Goal: Information Seeking & Learning: Learn about a topic

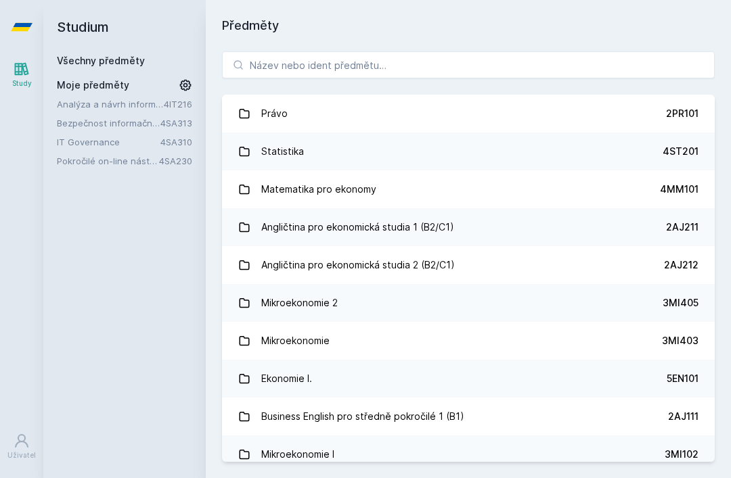
click at [95, 137] on link "IT Governance" at bounding box center [109, 142] width 104 height 14
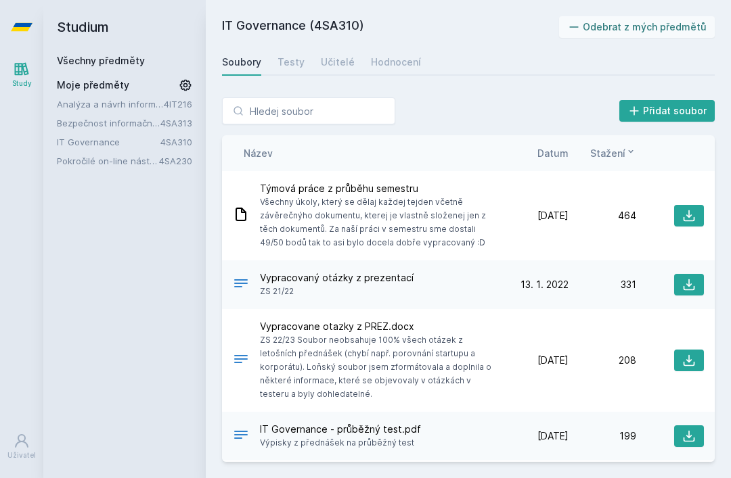
click at [392, 45] on div "IT Governance (4SA310) Odebrat z mých předmětů [GEOGRAPHIC_DATA] Testy Učitelé …" at bounding box center [468, 239] width 493 height 446
click at [403, 57] on div "Hodnocení" at bounding box center [396, 62] width 50 height 14
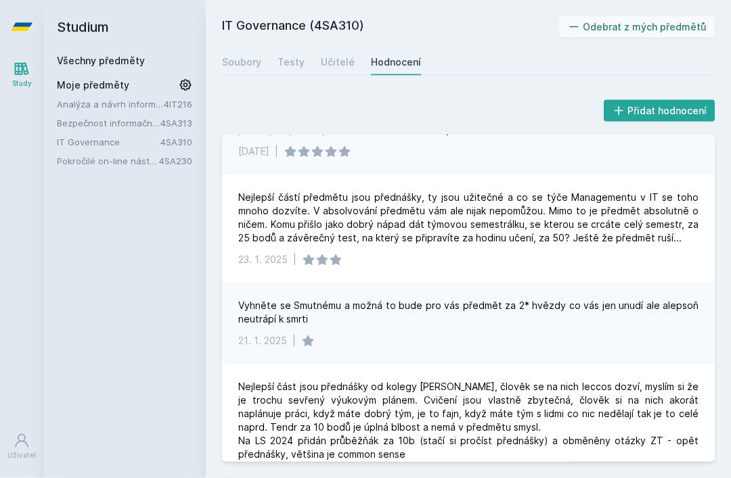
scroll to position [123, 0]
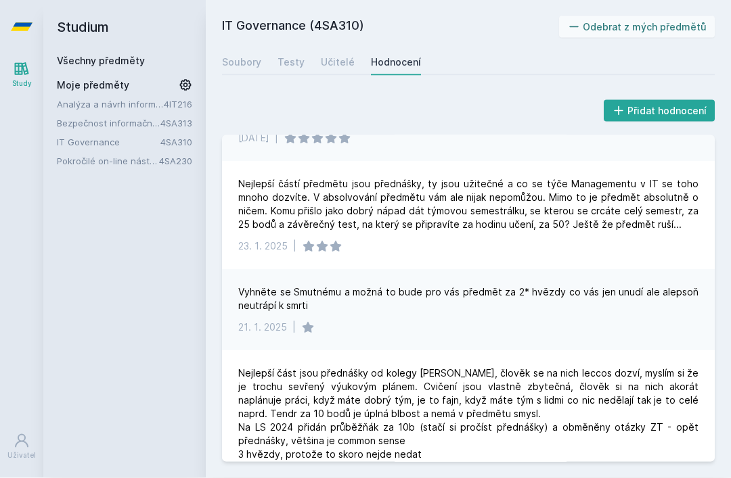
click at [577, 469] on div "Přidat hodnocení Smutny neironicky schizo, ale kvuli tomu actually funny a free…" at bounding box center [468, 279] width 525 height 397
click at [114, 97] on link "Analýza a návrh informačních systémů" at bounding box center [110, 104] width 107 height 14
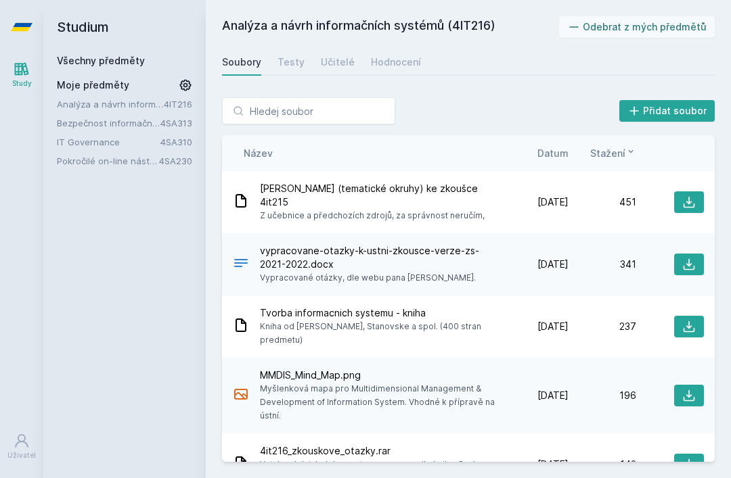
click at [382, 55] on div "Hodnocení" at bounding box center [396, 62] width 50 height 14
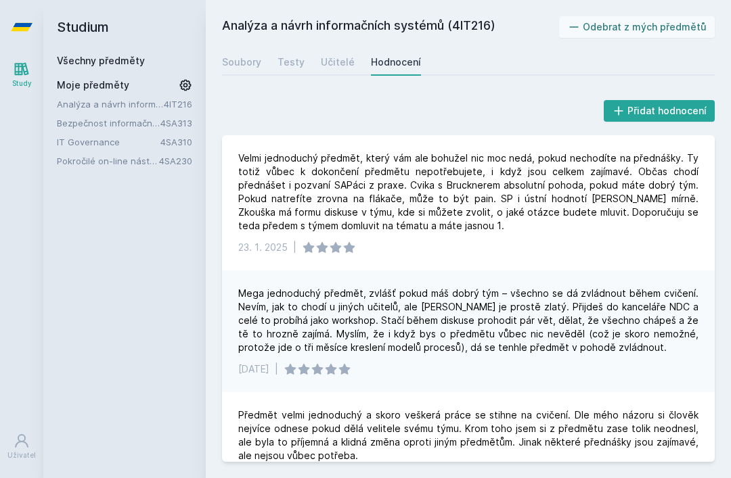
click at [143, 116] on link "Bezpečnost informačních systémů" at bounding box center [109, 123] width 104 height 14
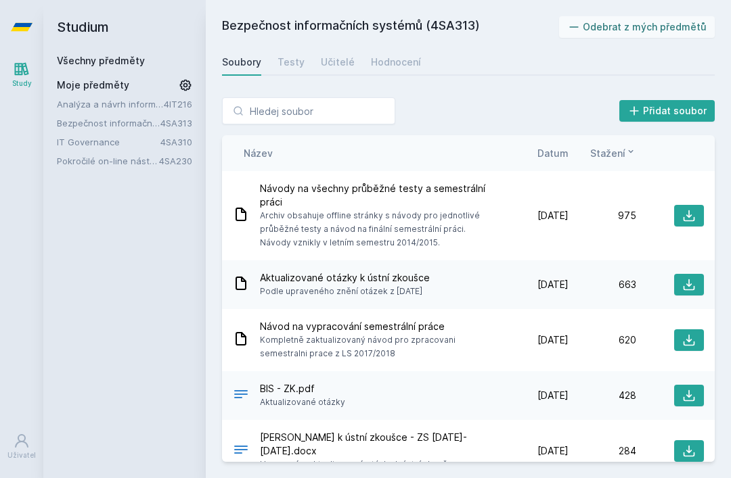
click at [380, 49] on link "Hodnocení" at bounding box center [396, 62] width 50 height 27
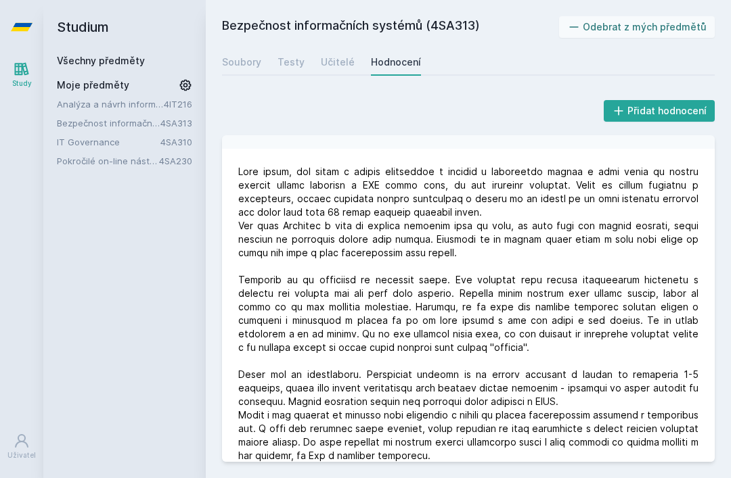
scroll to position [1220, 0]
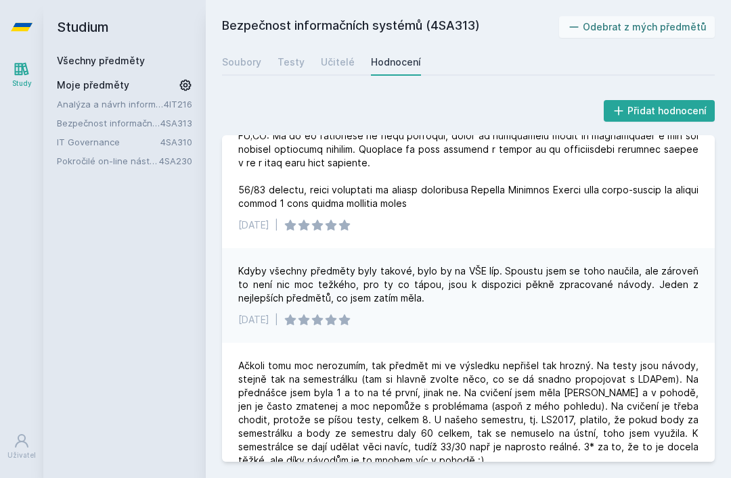
click at [730, 280] on html "Study Uživatel Studium Všechny předměty Moje předměty Analýza a návrh informačn…" at bounding box center [365, 239] width 731 height 478
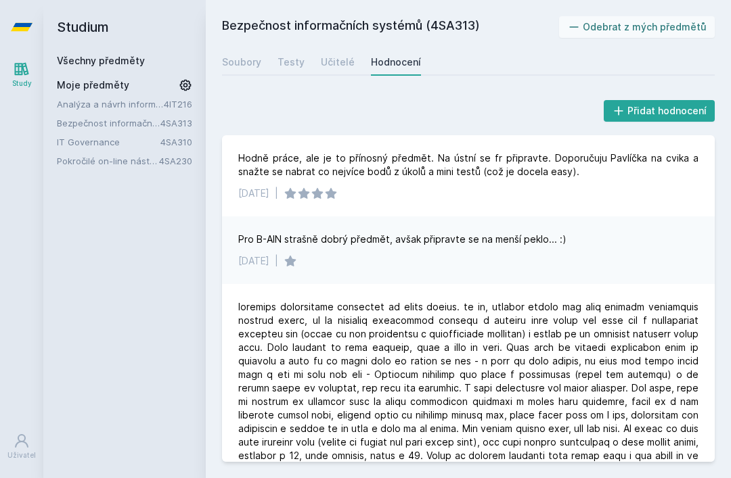
scroll to position [0, 0]
click at [93, 135] on link "IT Governance" at bounding box center [109, 142] width 104 height 14
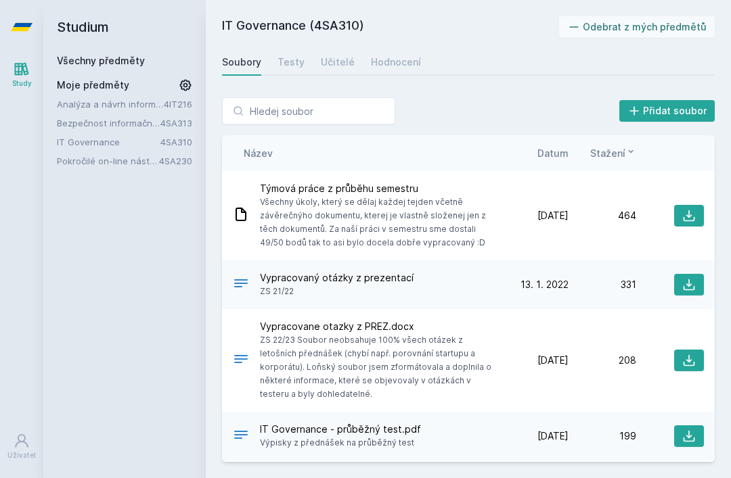
click at [407, 55] on div "Hodnocení" at bounding box center [396, 62] width 50 height 14
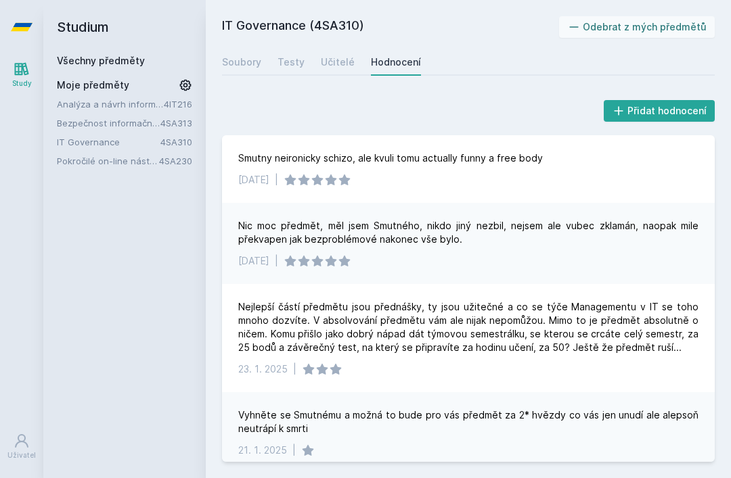
click at [245, 55] on div "Soubory" at bounding box center [241, 62] width 39 height 14
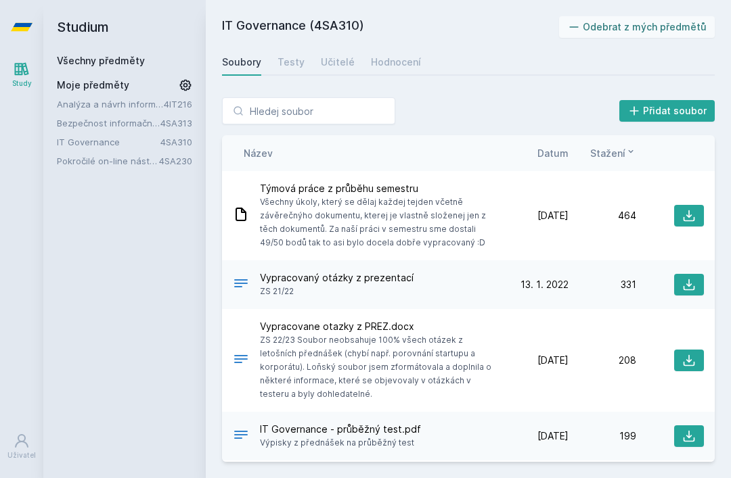
click at [556, 146] on span "Datum" at bounding box center [552, 153] width 31 height 14
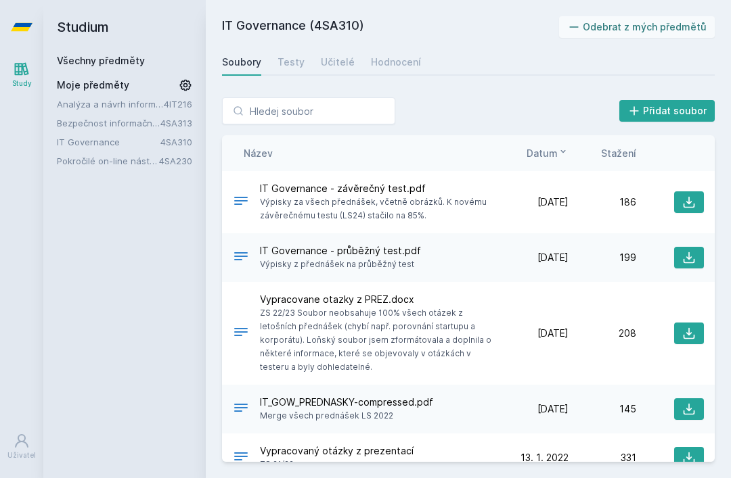
click at [694, 171] on div "IT Governance - závěrečný test.pdf Výpisky za všech přednášek, včetně obrázků. …" at bounding box center [468, 202] width 493 height 62
click at [690, 196] on icon at bounding box center [689, 203] width 14 height 14
